Goal: Navigation & Orientation: Find specific page/section

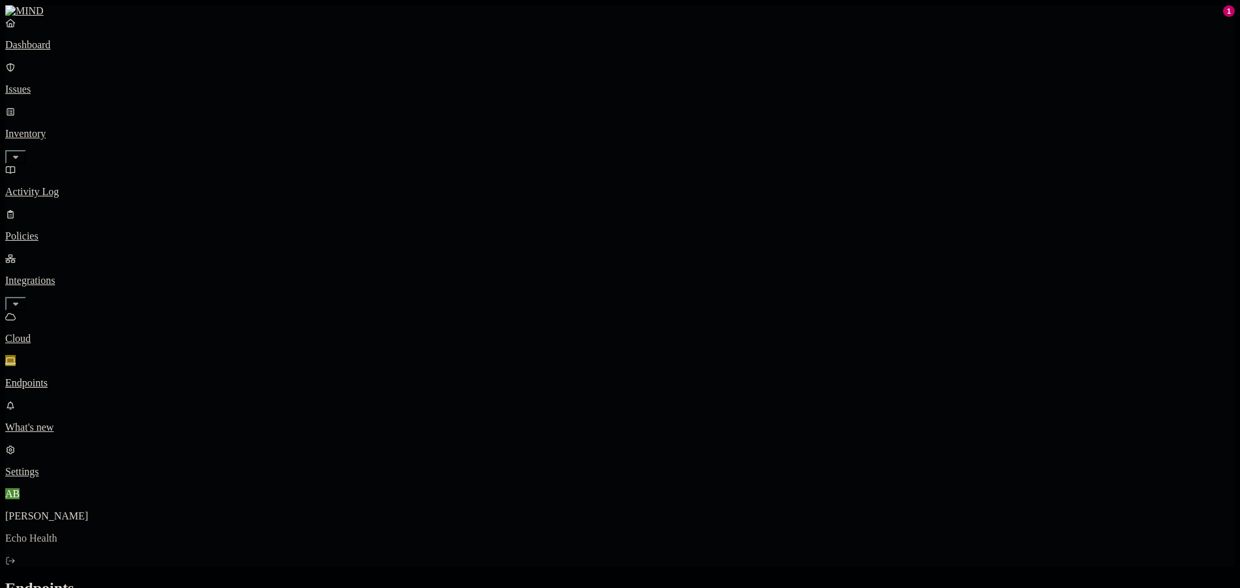
click at [89, 51] on p "Dashboard" at bounding box center [620, 45] width 1230 height 12
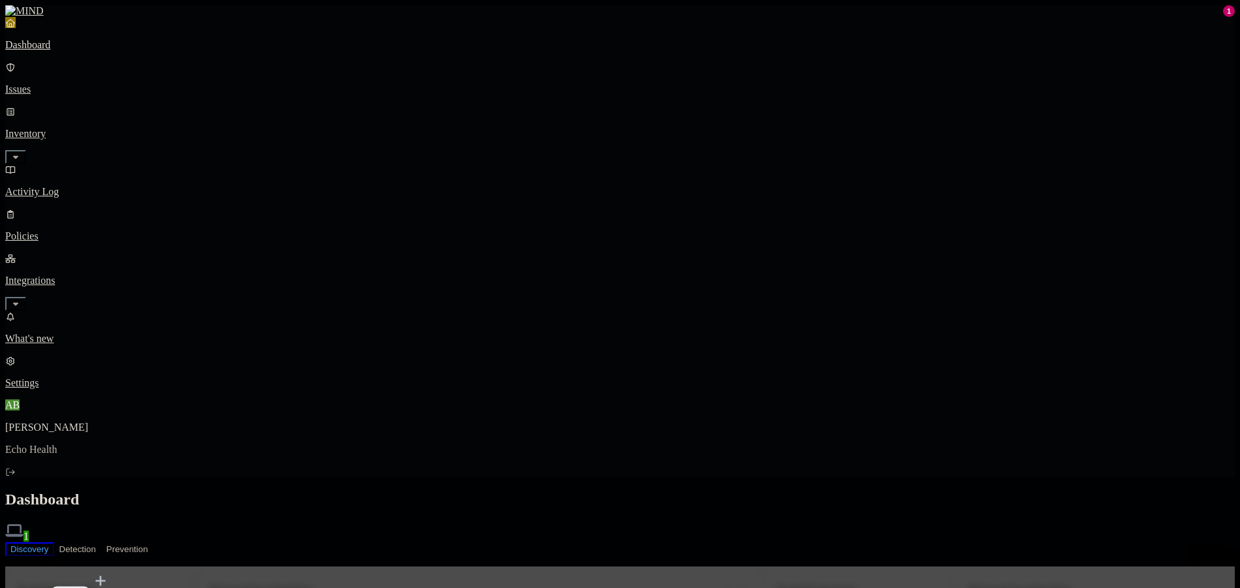
click at [24, 522] on img at bounding box center [14, 531] width 18 height 18
click at [29, 531] on span "1" at bounding box center [17, 536] width 24 height 11
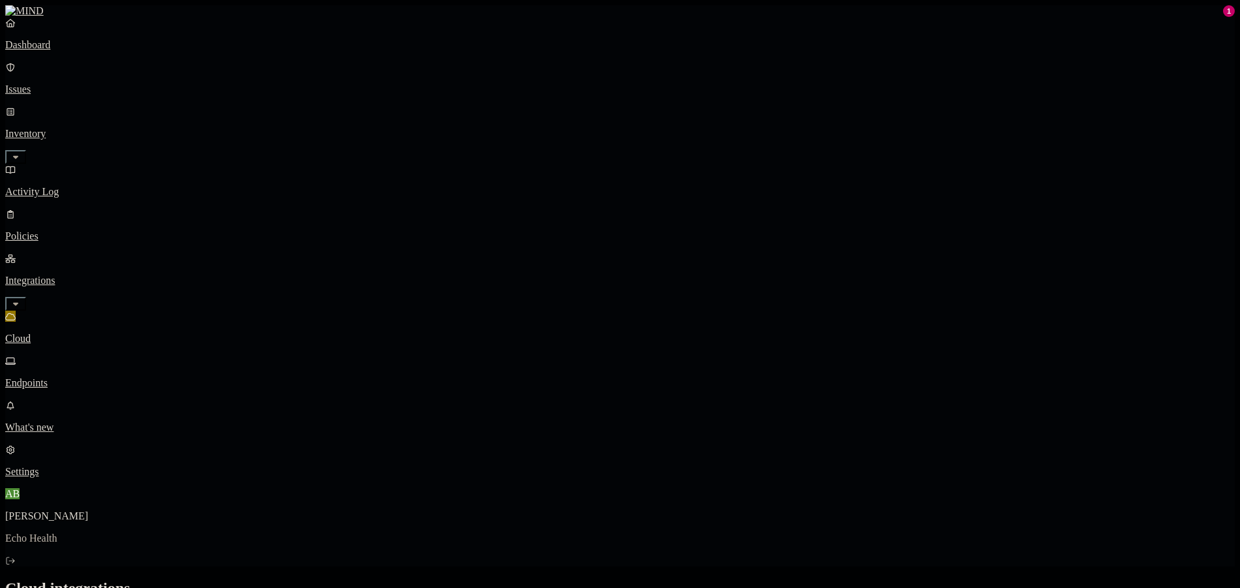
click at [78, 377] on p "Endpoints" at bounding box center [620, 383] width 1230 height 12
click at [59, 333] on p "Cloud" at bounding box center [620, 339] width 1230 height 12
click at [81, 355] on link "Endpoints" at bounding box center [620, 372] width 1230 height 34
